Goal: Task Accomplishment & Management: Manage account settings

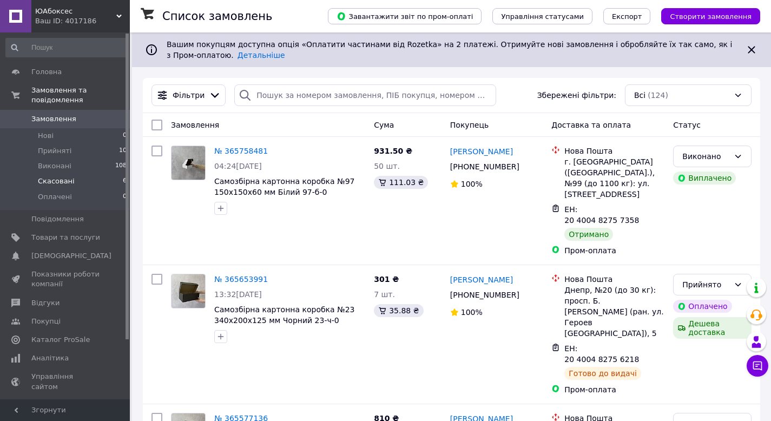
click at [50, 184] on span "Скасовані" at bounding box center [56, 181] width 37 height 10
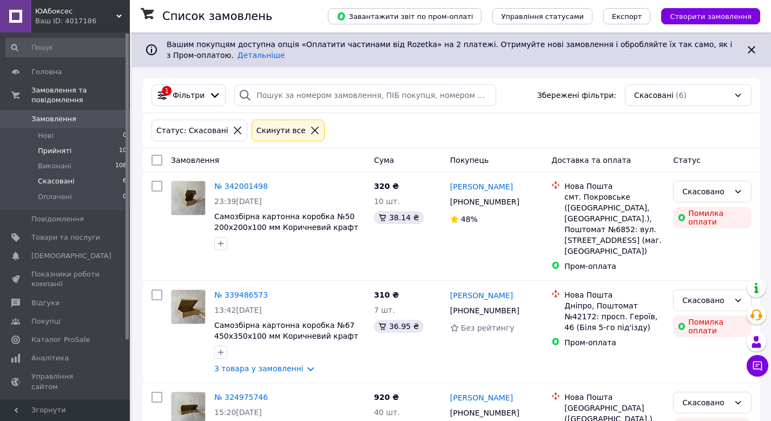
click at [69, 152] on li "Прийняті 10" at bounding box center [66, 150] width 133 height 15
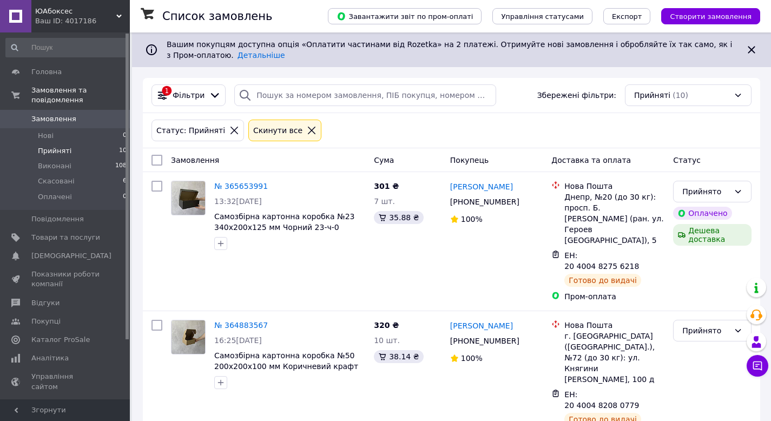
click at [71, 149] on li "Прийняті 10" at bounding box center [66, 150] width 133 height 15
click at [82, 133] on li "Нові 0" at bounding box center [66, 135] width 133 height 15
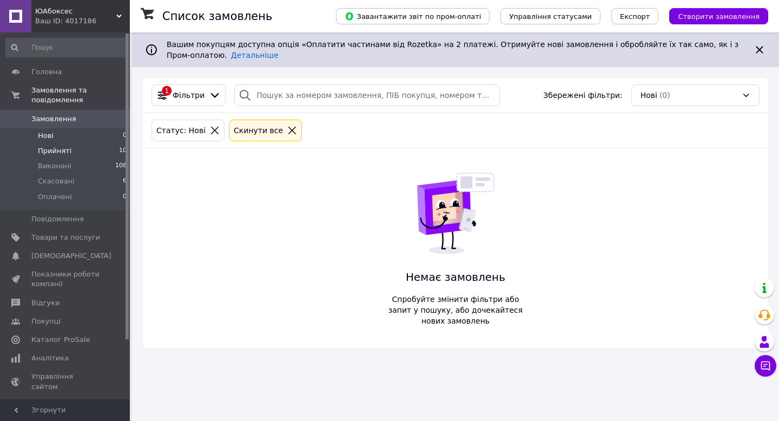
click at [78, 150] on li "Прийняті 10" at bounding box center [66, 150] width 133 height 15
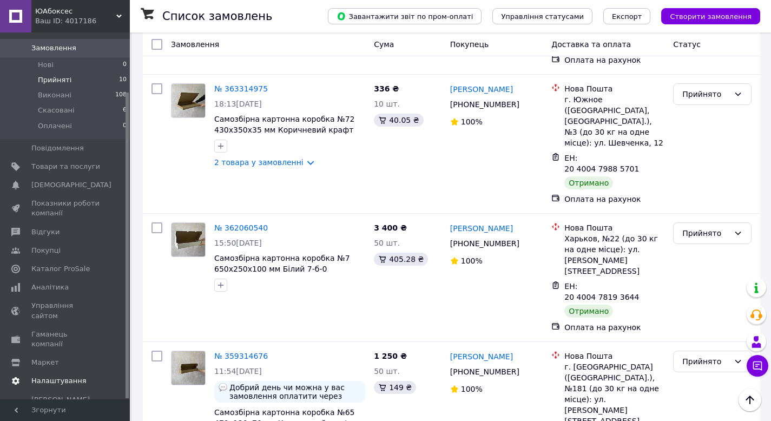
scroll to position [377, 0]
